Goal: Information Seeking & Learning: Learn about a topic

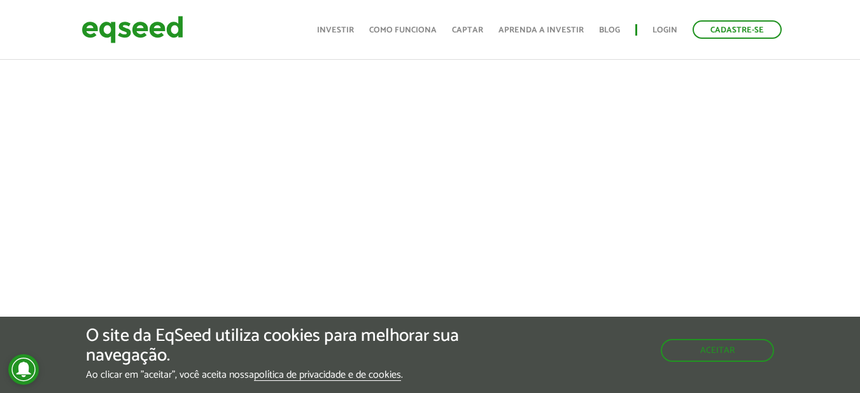
scroll to position [473, 0]
click at [704, 356] on button "Aceitar" at bounding box center [718, 349] width 111 height 20
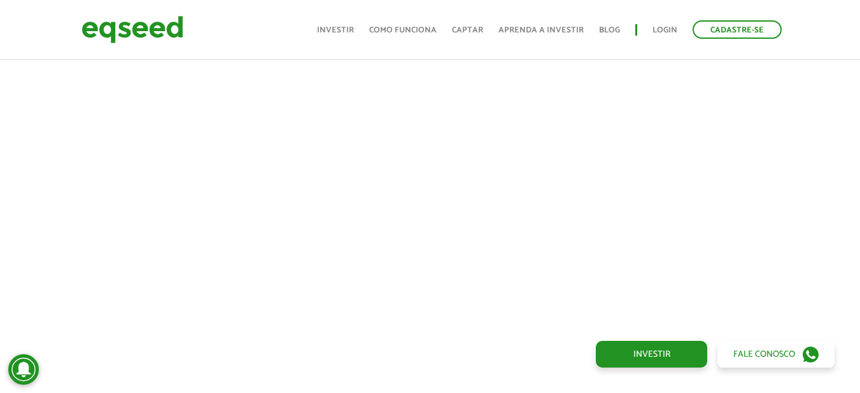
scroll to position [601, 0]
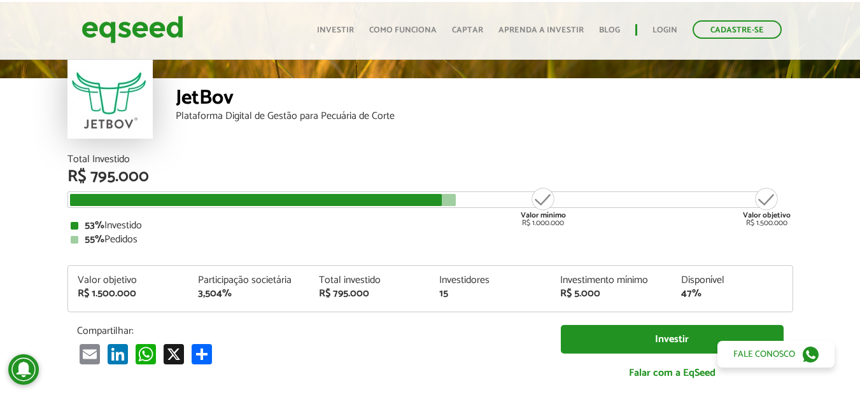
scroll to position [0, 0]
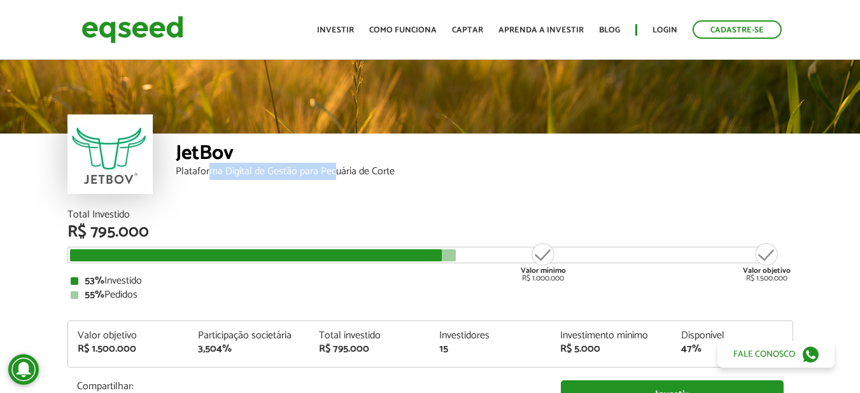
drag, startPoint x: 314, startPoint y: 172, endPoint x: 334, endPoint y: 171, distance: 20.4
click at [334, 171] on div "Plataforma Digital de Gestão para Pecuária de Corte" at bounding box center [484, 172] width 617 height 10
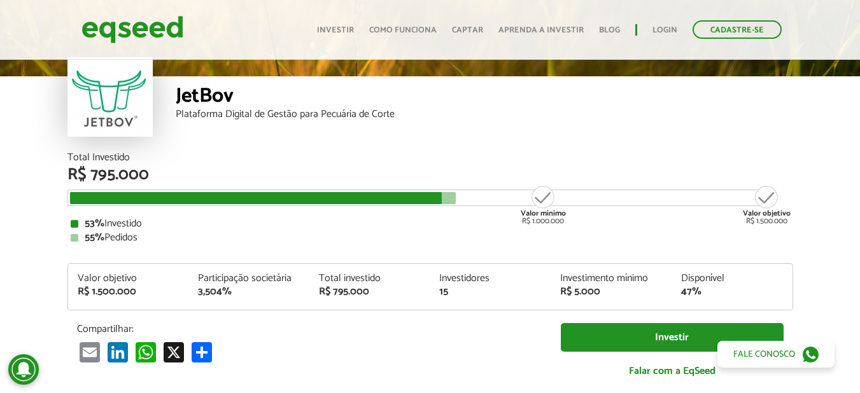
scroll to position [127, 0]
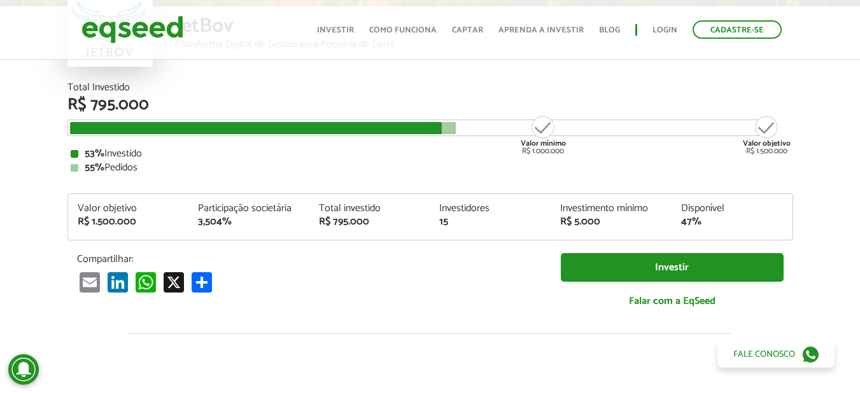
click at [206, 221] on div "3,504%" at bounding box center [249, 222] width 102 height 10
click at [209, 218] on div "3,504%" at bounding box center [249, 222] width 102 height 10
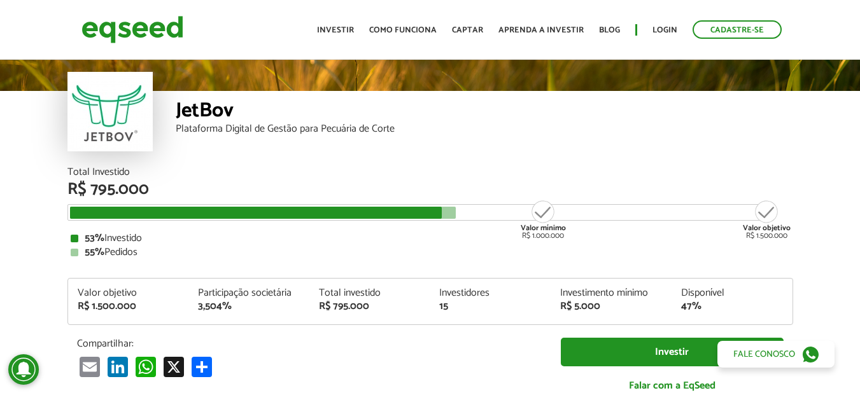
scroll to position [64, 0]
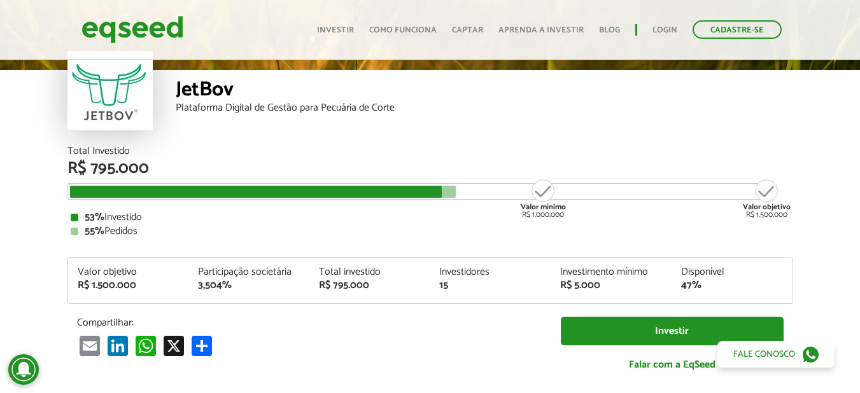
click at [450, 288] on div "15" at bounding box center [490, 286] width 102 height 10
